Goal: Information Seeking & Learning: Learn about a topic

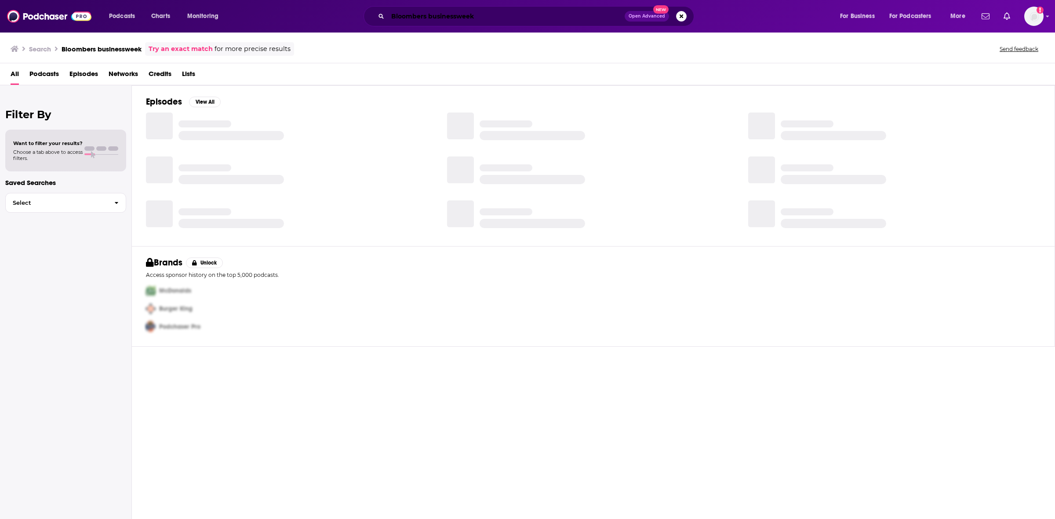
click at [425, 18] on input "Bloombers businessweek" at bounding box center [506, 16] width 237 height 14
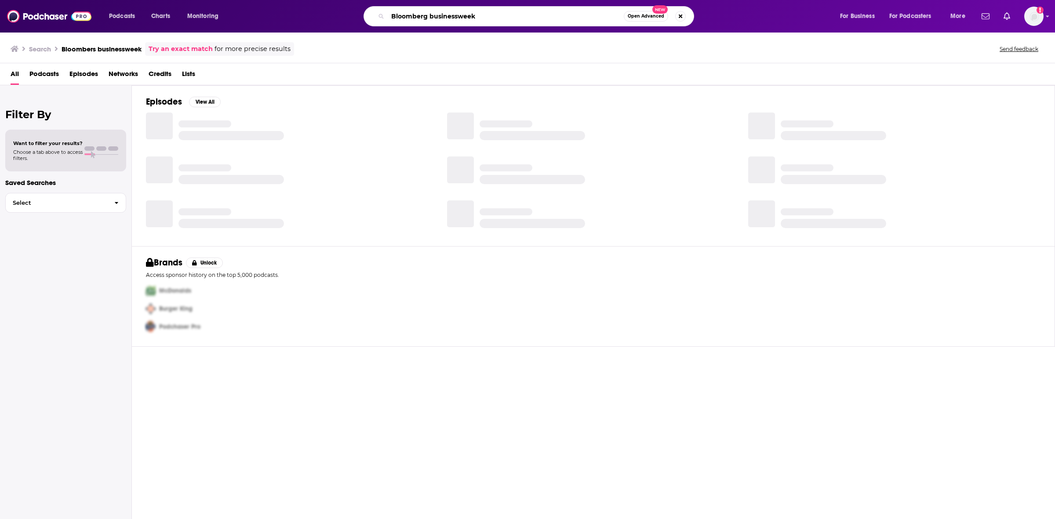
type input "Bloomberg businessweek"
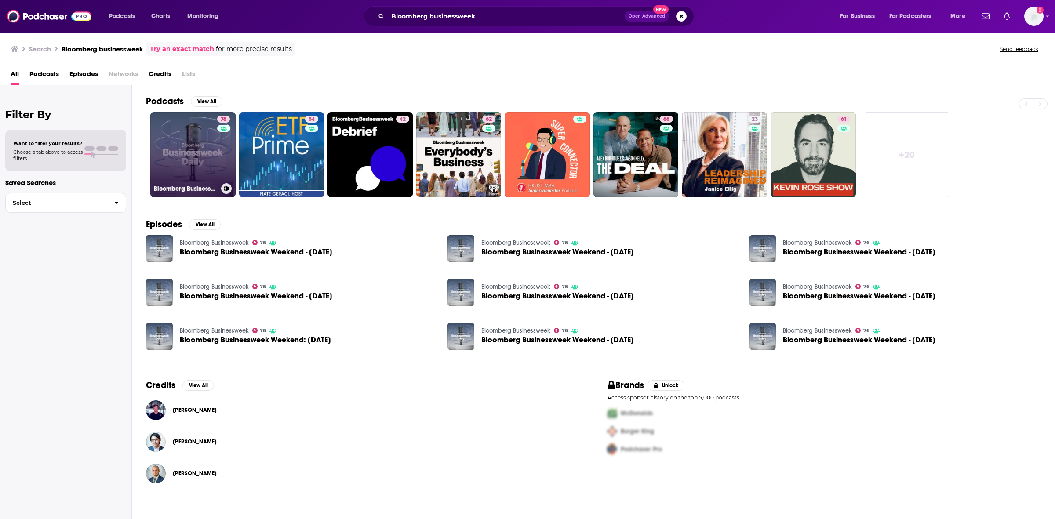
click at [196, 163] on link "76 Bloomberg Businessweek" at bounding box center [192, 154] width 85 height 85
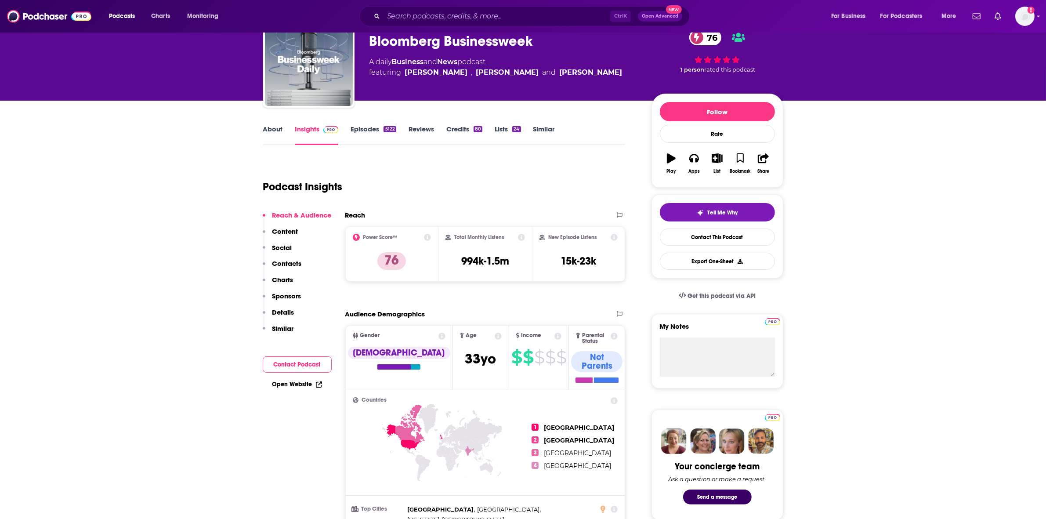
scroll to position [55, 0]
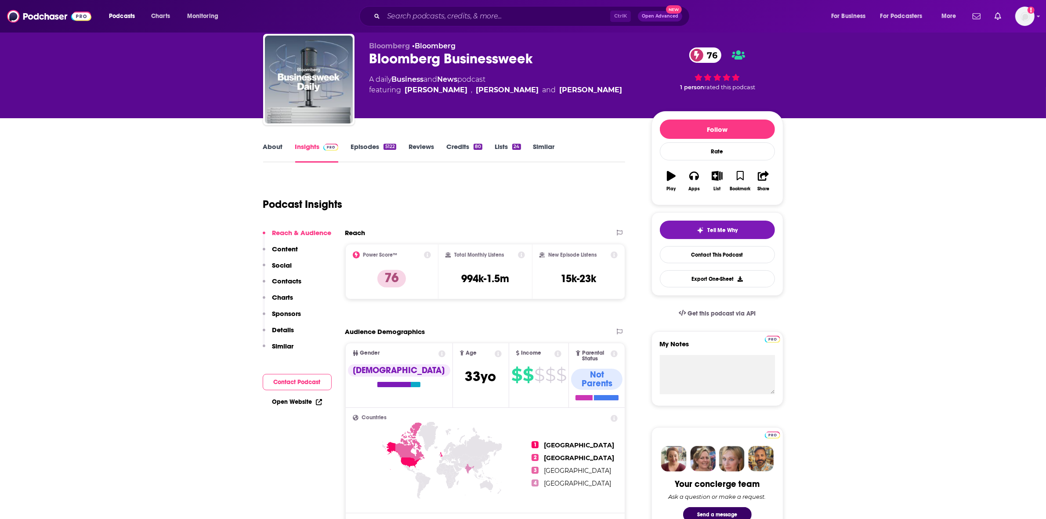
scroll to position [0, 0]
